Goal: Task Accomplishment & Management: Manage account settings

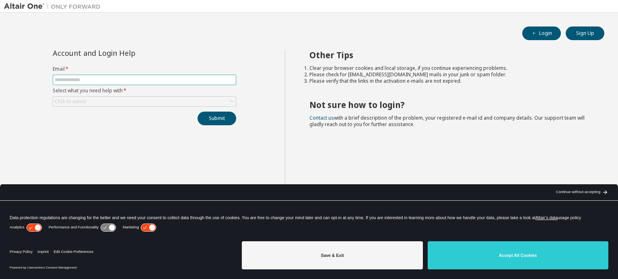
click at [69, 81] on input "text" at bounding box center [144, 80] width 179 height 6
type input "**********"
click at [90, 104] on div "Click to select" at bounding box center [144, 102] width 183 height 10
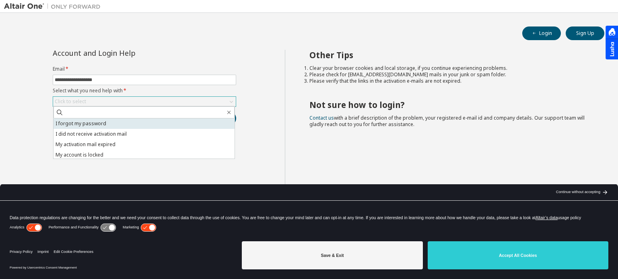
click at [80, 121] on li "I forgot my password" at bounding box center [143, 124] width 181 height 10
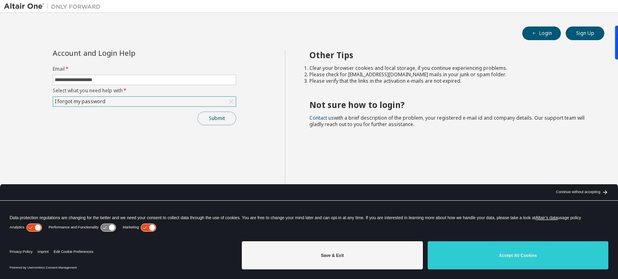
click at [215, 121] on button "Submit" at bounding box center [216, 119] width 39 height 14
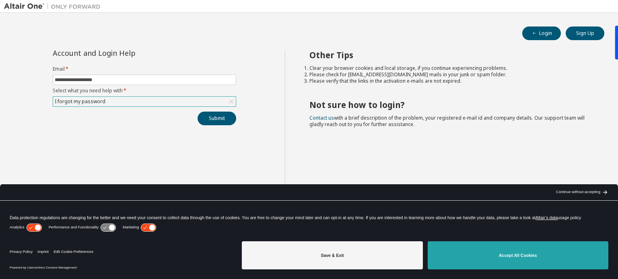
click at [515, 259] on button "Accept All Cookies" at bounding box center [517, 256] width 181 height 28
